Goal: Find specific page/section

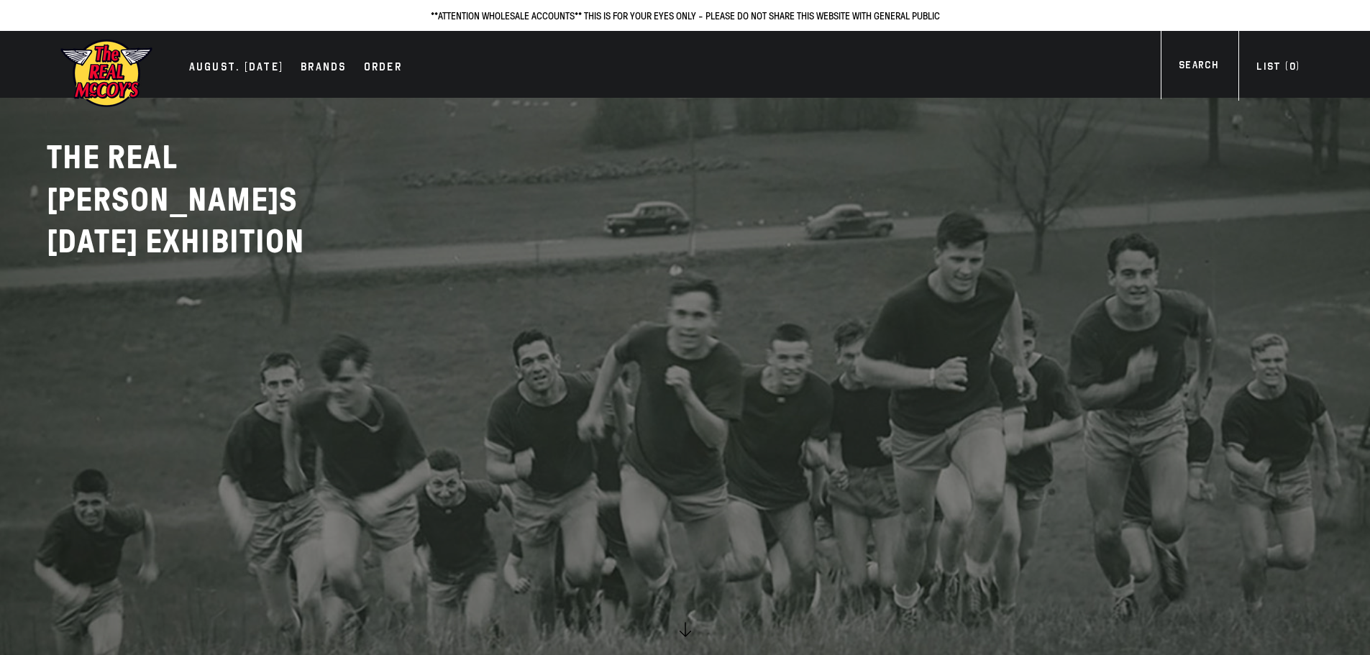
click at [123, 64] on img at bounding box center [106, 73] width 93 height 70
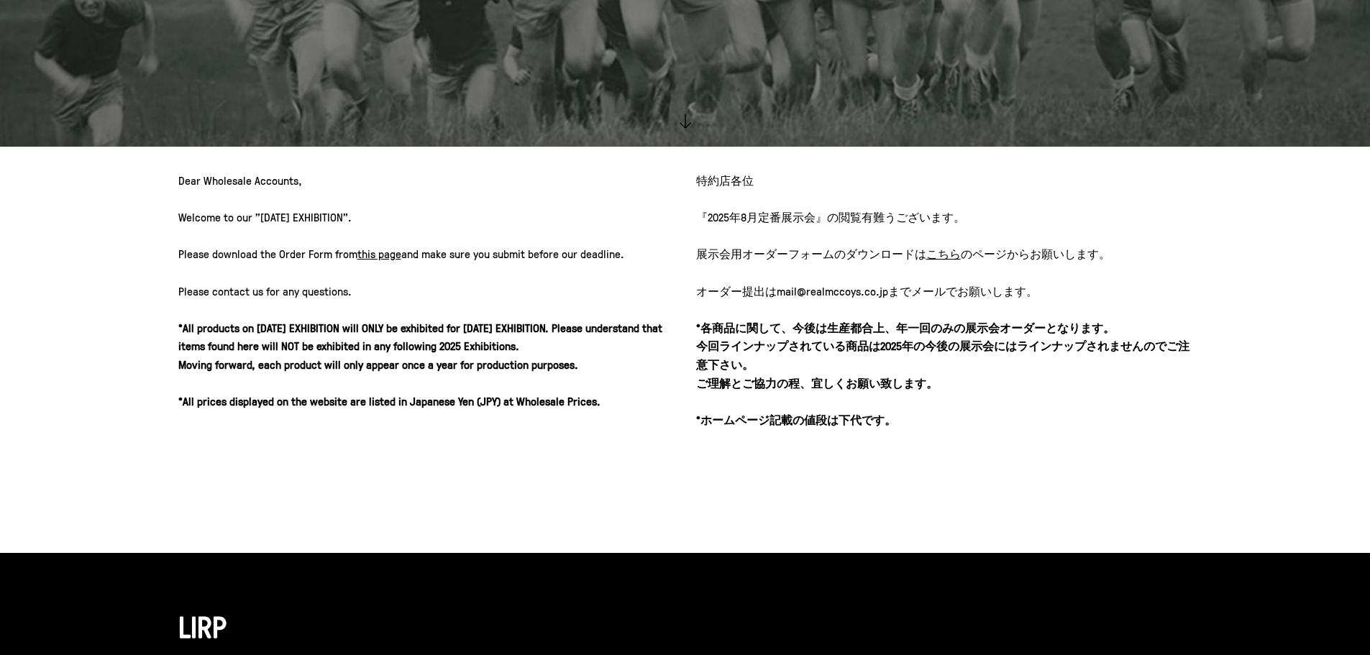
scroll to position [360, 0]
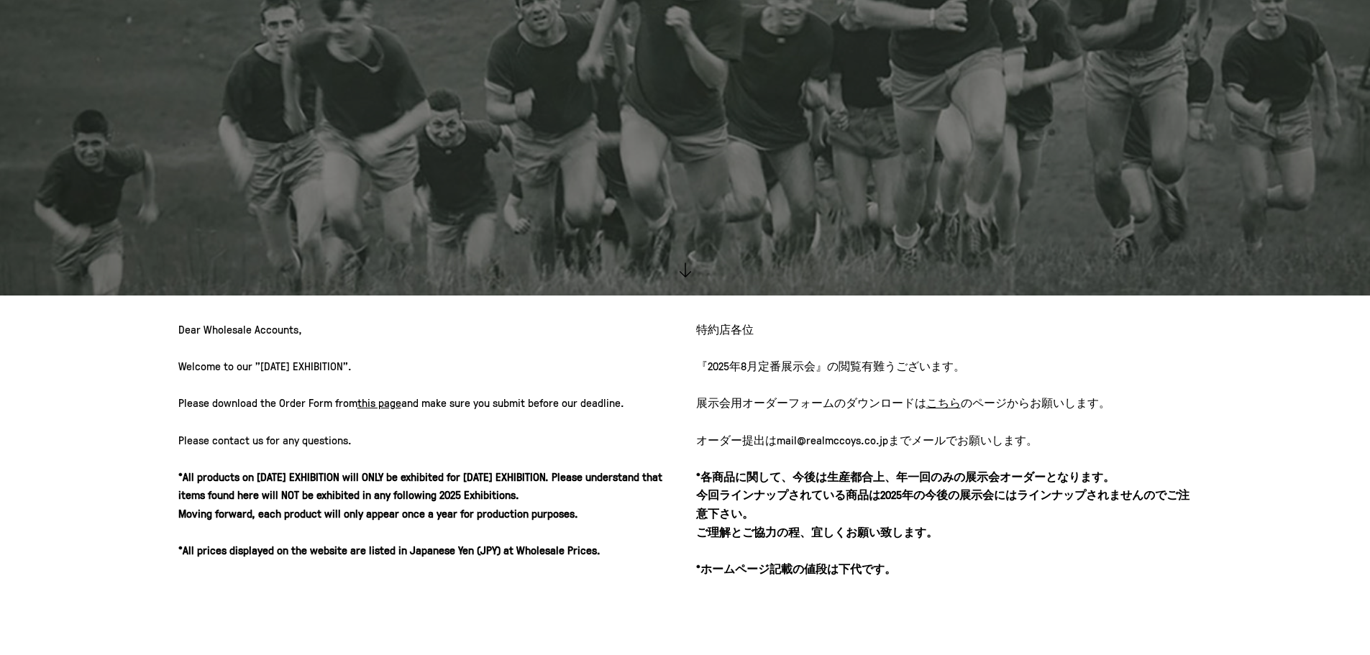
click at [944, 399] on u "こちら" at bounding box center [943, 403] width 35 height 16
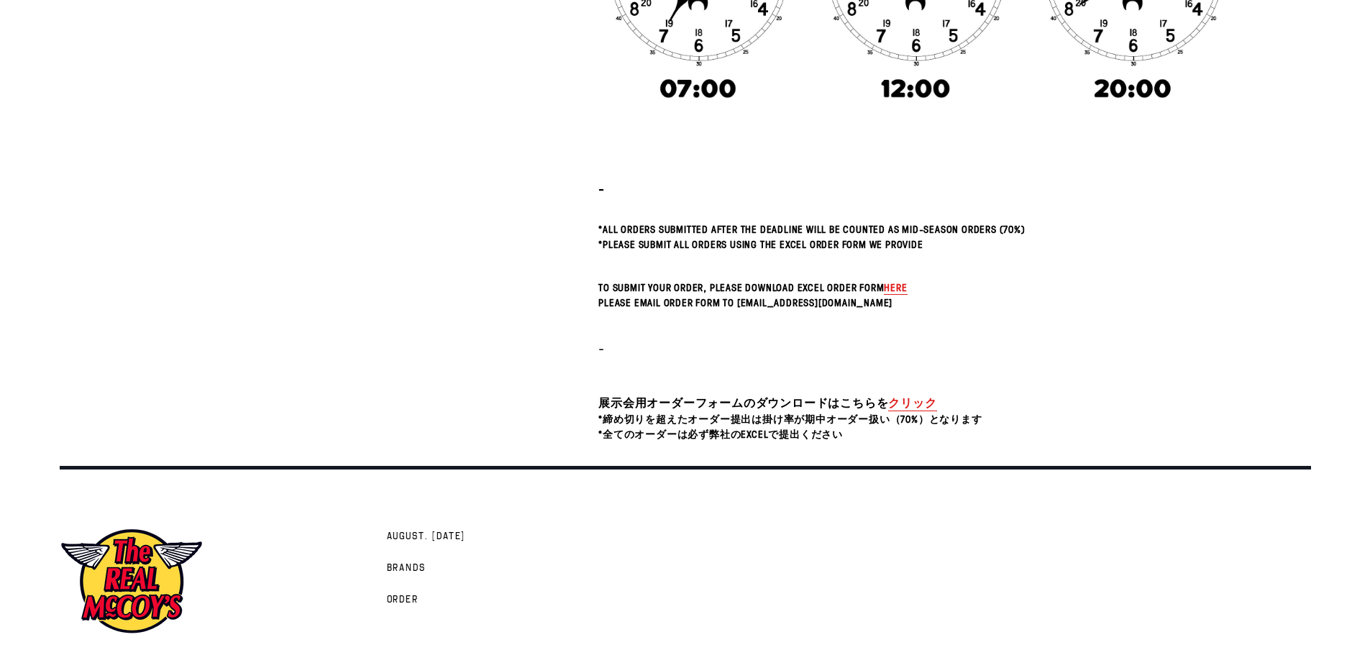
scroll to position [508, 0]
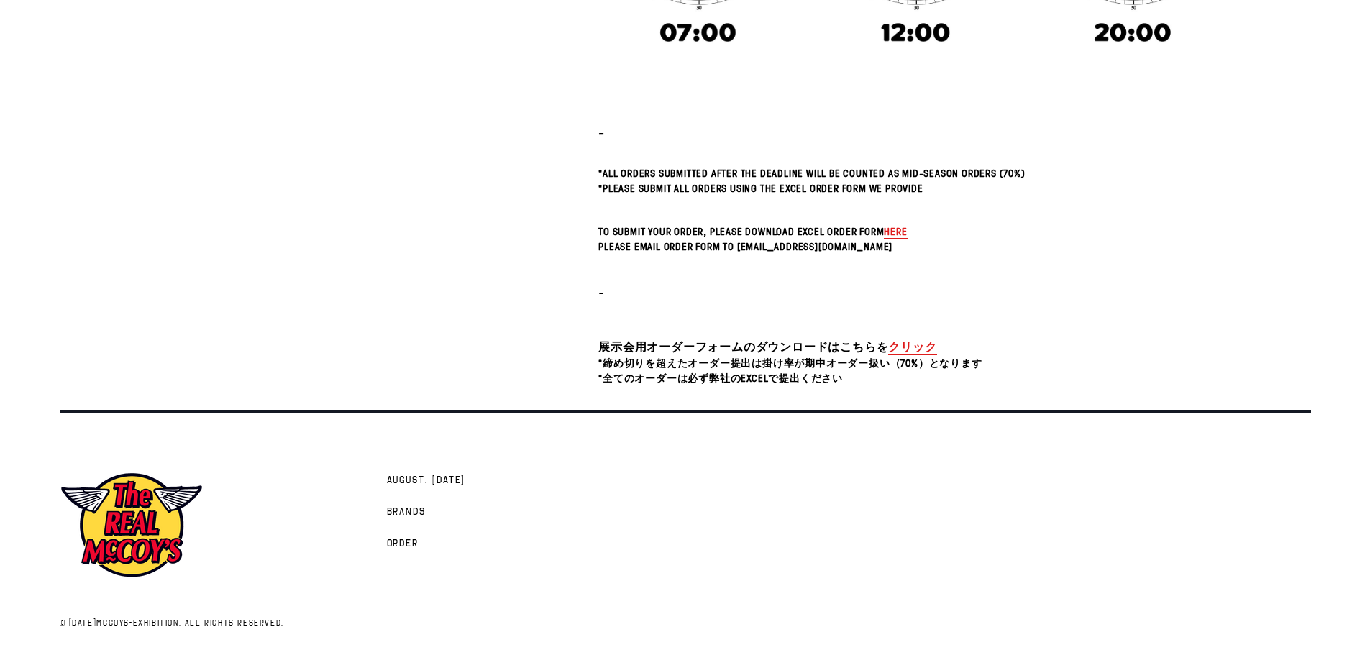
click at [905, 342] on link "クリック" at bounding box center [912, 347] width 48 height 17
